Goal: Browse casually

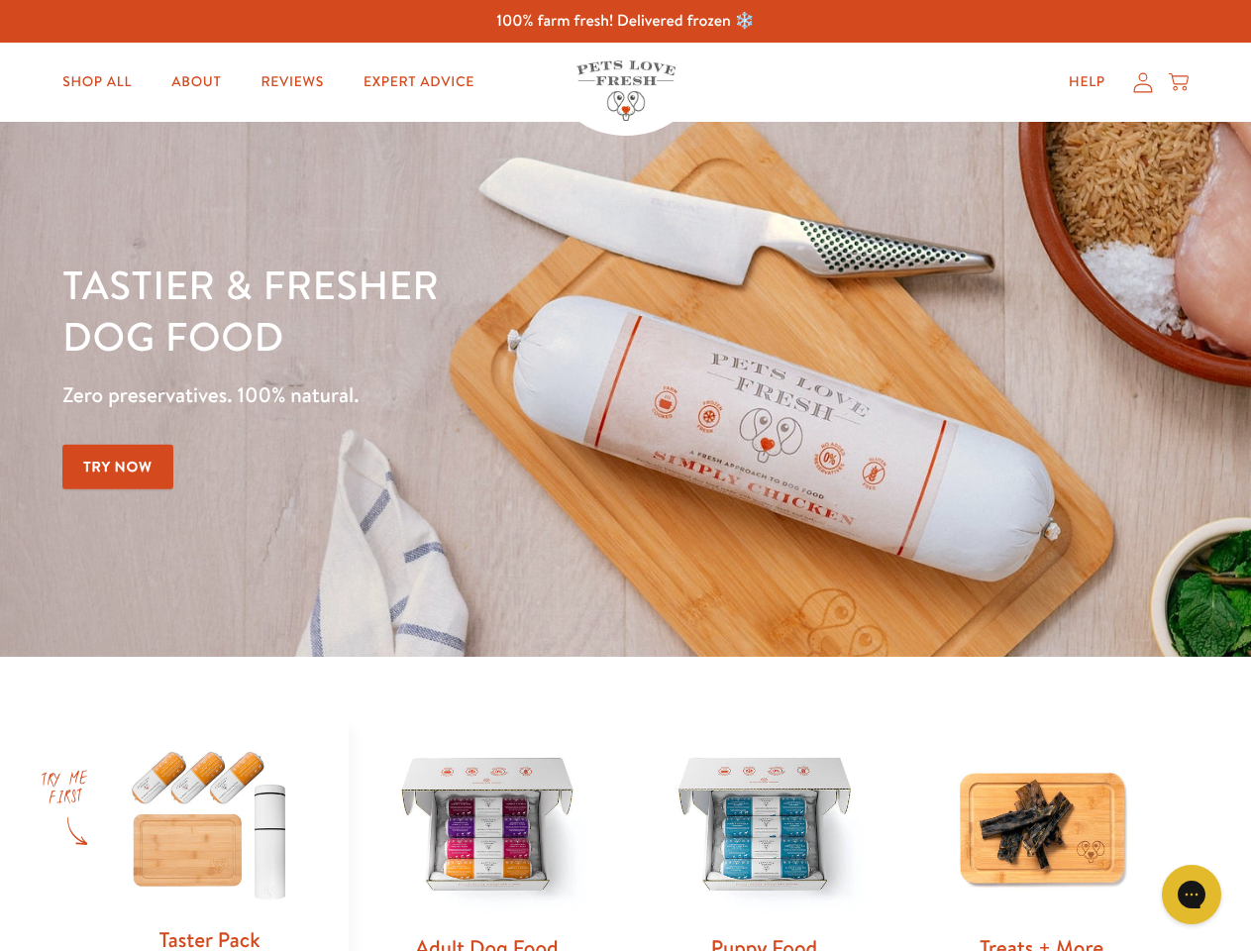
click at [625, 475] on div "Tastier & fresher dog food Zero preservatives. 100% natural. Try Now" at bounding box center [437, 390] width 751 height 262
click at [1192, 895] on icon "Gorgias live chat" at bounding box center [1191, 894] width 19 height 19
